Goal: Transaction & Acquisition: Purchase product/service

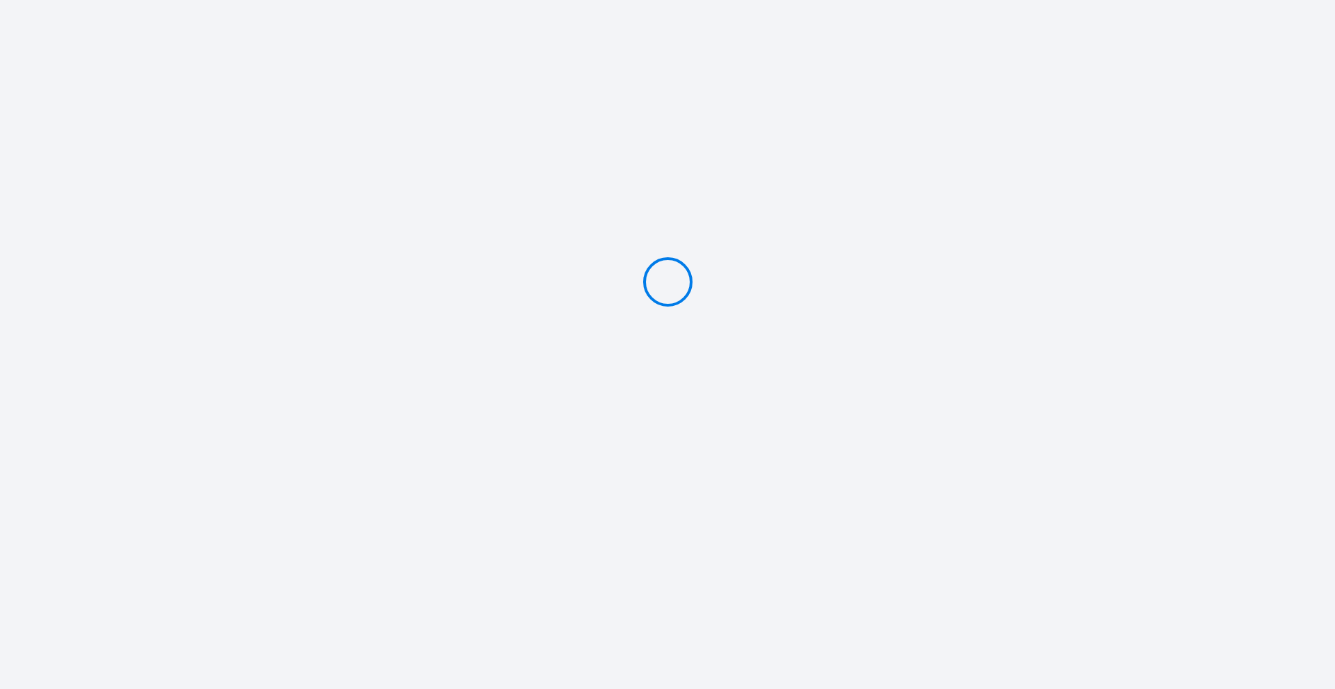
type input "Deposit 150 €"
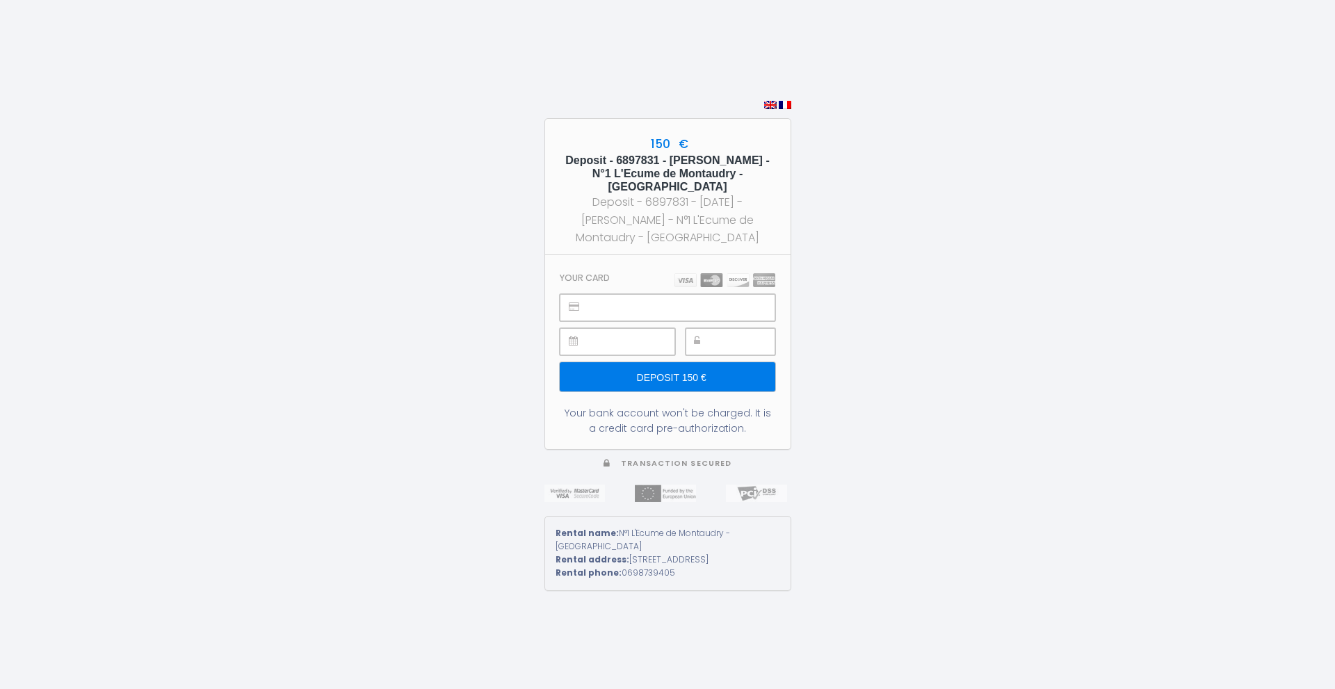
click at [933, 303] on div "150 € Deposit - 6897831 - [PERSON_NAME] - N°1 L'Ecume de Montaudry - [GEOGRAPHI…" at bounding box center [667, 344] width 1335 height 689
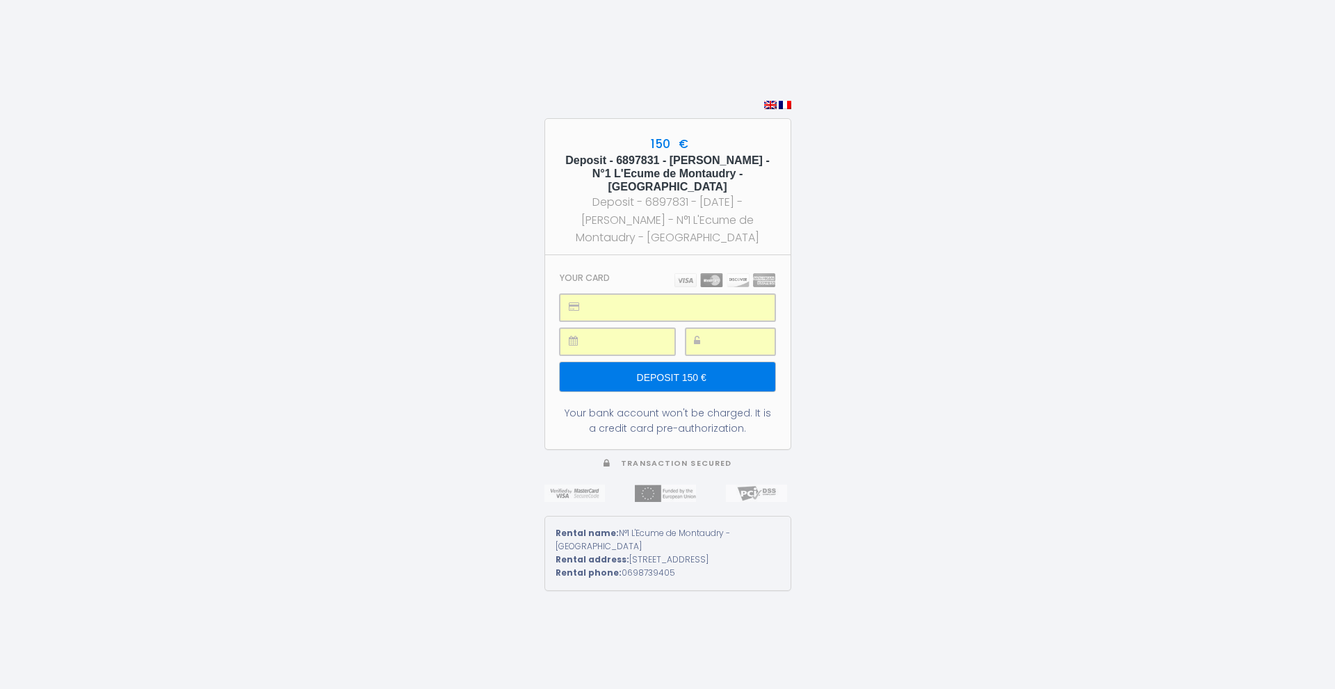
click at [683, 373] on input "Deposit 150 €" at bounding box center [667, 376] width 215 height 29
